Goal: Transaction & Acquisition: Purchase product/service

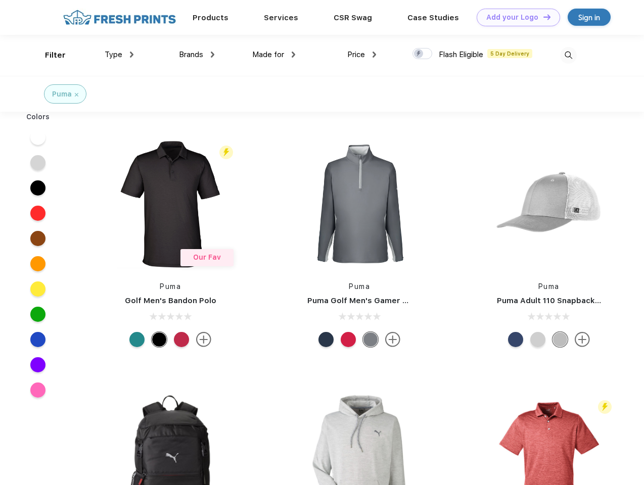
scroll to position [1, 0]
click at [514, 17] on link "Add your Logo Design Tool" at bounding box center [518, 18] width 83 height 18
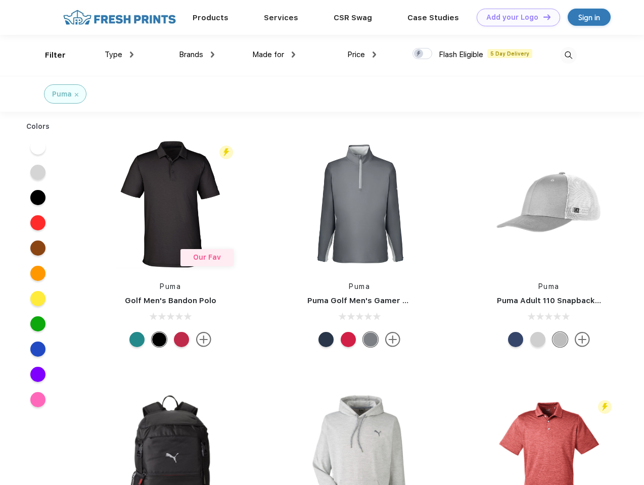
click at [0, 0] on div "Design Tool" at bounding box center [0, 0] width 0 height 0
click at [542, 17] on link "Add your Logo Design Tool" at bounding box center [518, 18] width 83 height 18
click at [49, 55] on div "Filter" at bounding box center [55, 56] width 21 height 12
click at [119, 55] on span "Type" at bounding box center [114, 54] width 18 height 9
click at [197, 55] on span "Brands" at bounding box center [191, 54] width 24 height 9
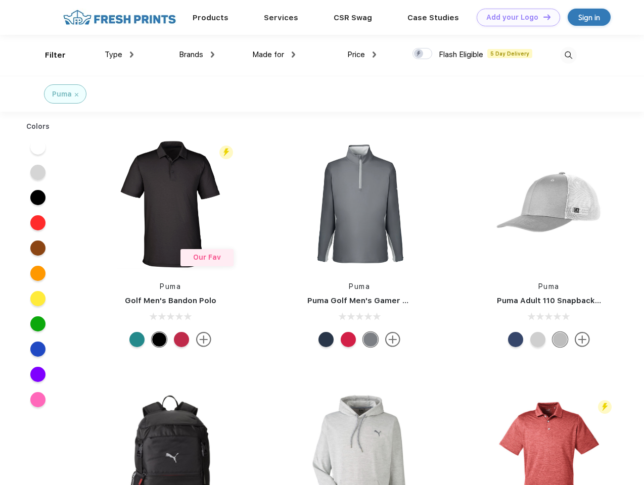
click at [274, 55] on span "Made for" at bounding box center [268, 54] width 32 height 9
click at [362, 55] on span "Price" at bounding box center [356, 54] width 18 height 9
click at [422, 54] on div at bounding box center [422, 53] width 20 height 11
click at [419, 54] on input "checkbox" at bounding box center [415, 51] width 7 height 7
click at [568, 55] on img at bounding box center [568, 55] width 17 height 17
